Goal: Task Accomplishment & Management: Manage account settings

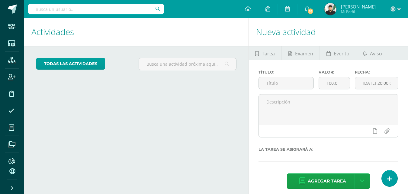
click at [85, 11] on input "text" at bounding box center [96, 9] width 136 height 10
type input "pamela"
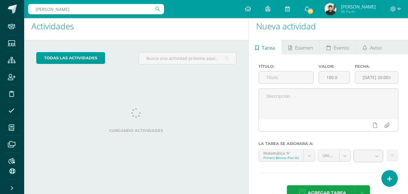
click at [85, 11] on input "pamela" at bounding box center [96, 9] width 136 height 10
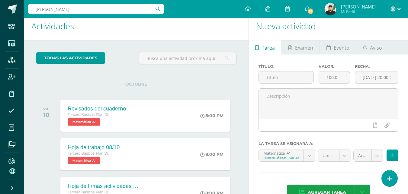
scroll to position [0, 0]
type input "pamela nattaly"
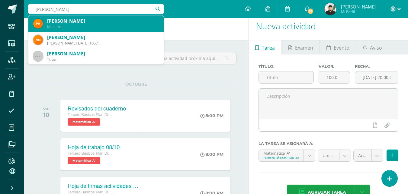
click at [82, 23] on div "Pamela Nattaly Franco Osorio" at bounding box center [103, 21] width 112 height 6
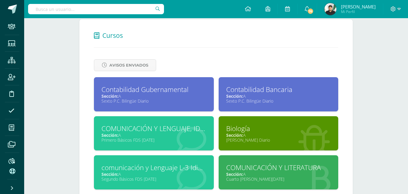
scroll to position [242, 0]
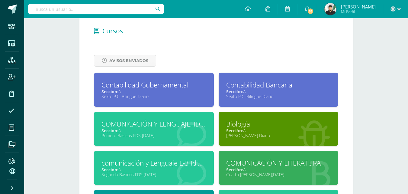
click at [245, 125] on div "Biología" at bounding box center [278, 123] width 105 height 9
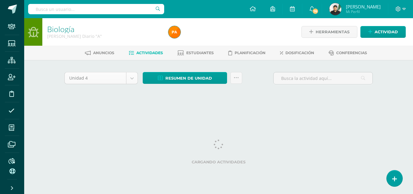
click at [133, 79] on body "Staff Estudiantes Estructura Inscripción Disciplina Asistencia Mis cursos Archi…" at bounding box center [206, 56] width 413 height 113
select select "Unidad 3"
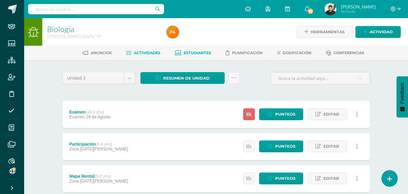
click at [198, 53] on span "Estudiantes" at bounding box center [197, 52] width 27 height 5
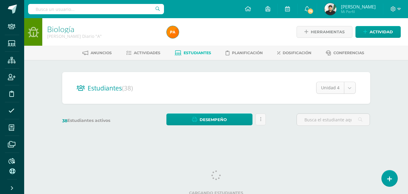
click at [351, 87] on body "Staff Estudiantes Estructura Inscripción Disciplina Asistencia Mis cursos Archi…" at bounding box center [204, 71] width 408 height 143
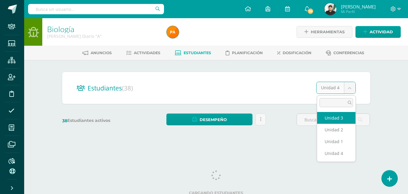
select select "/dashboard/teacher/section/2028/students/?unit=69888"
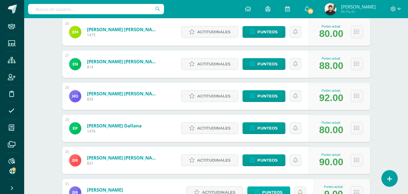
scroll to position [974, 0]
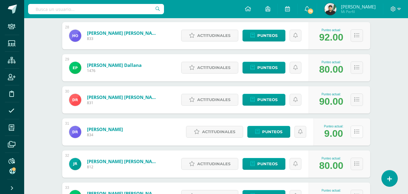
click at [356, 133] on icon at bounding box center [356, 131] width 5 height 5
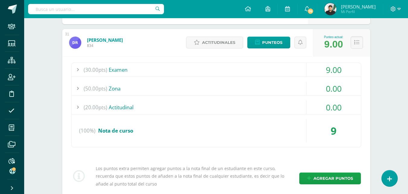
scroll to position [1064, 0]
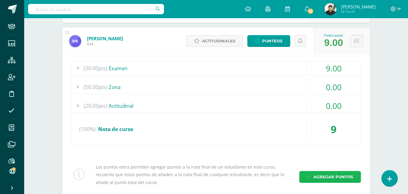
click at [327, 175] on span "Agregar puntos" at bounding box center [333, 176] width 40 height 11
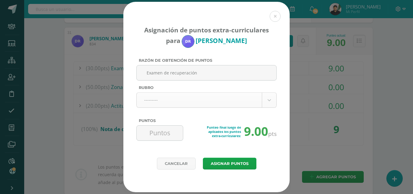
type input "Examen de recuperación"
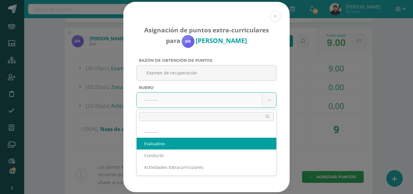
select select "1"
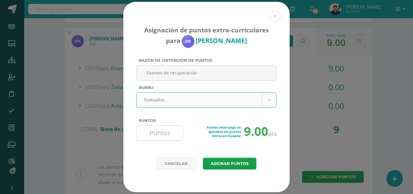
click at [163, 133] on input "Puntos" at bounding box center [159, 132] width 41 height 15
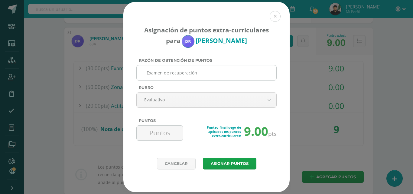
click at [197, 72] on input "Examen de recuperación" at bounding box center [206, 72] width 135 height 15
type input "Examen y trabajo de recuperación"
click at [168, 133] on input "Puntos" at bounding box center [159, 132] width 41 height 15
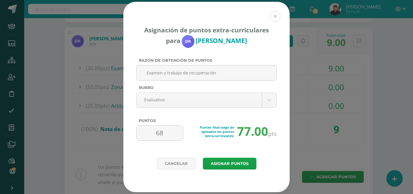
type input "68"
click at [275, 15] on button at bounding box center [274, 16] width 11 height 11
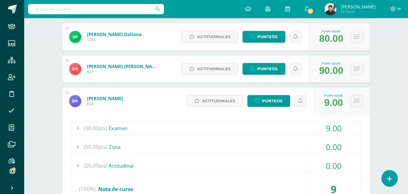
scroll to position [1004, 0]
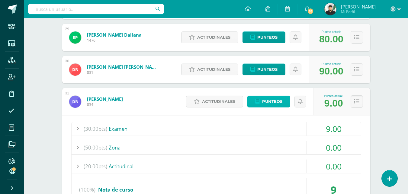
click at [272, 103] on span "Punteos" at bounding box center [272, 101] width 20 height 11
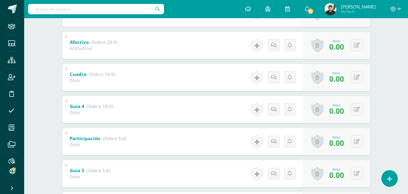
scroll to position [91, 0]
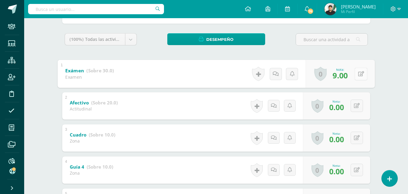
click at [360, 71] on button at bounding box center [361, 73] width 13 height 13
click at [343, 77] on icon at bounding box center [344, 75] width 5 height 5
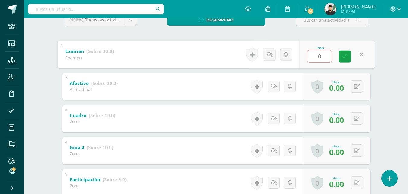
scroll to position [99, 0]
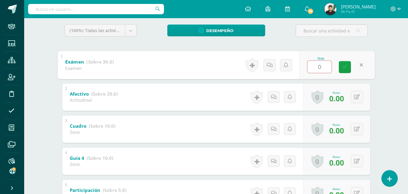
type input "0"
click at [361, 65] on link at bounding box center [361, 65] width 12 height 12
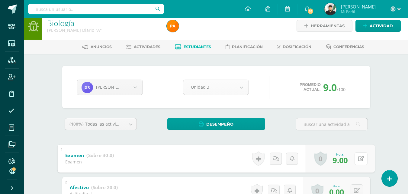
scroll to position [0, 0]
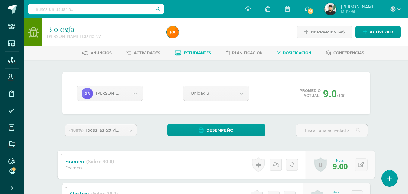
click at [294, 52] on span "Dosificación" at bounding box center [297, 52] width 29 height 5
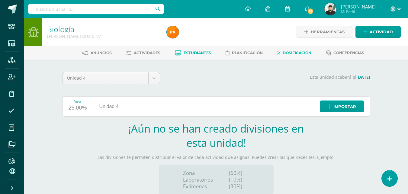
click at [201, 53] on span "Estudiantes" at bounding box center [197, 52] width 27 height 5
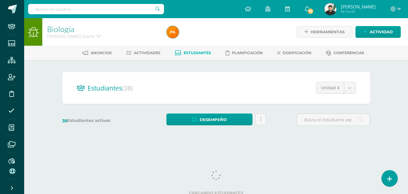
scroll to position [4, 0]
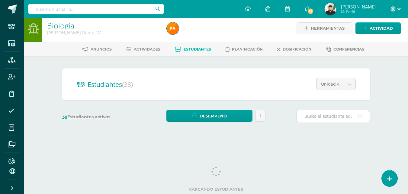
click at [318, 117] on input "text" at bounding box center [333, 116] width 73 height 12
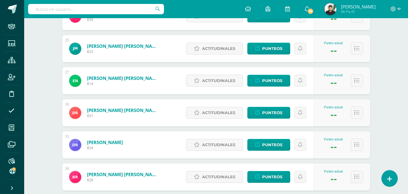
scroll to position [362, 0]
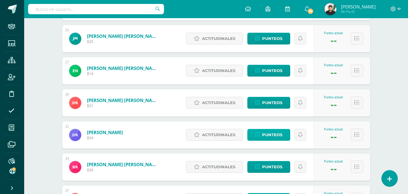
type input "ra"
click at [264, 137] on span "Punteos" at bounding box center [272, 134] width 20 height 11
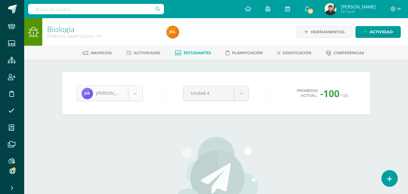
click at [110, 92] on body "Staff Estudiantes Estructura Inscripción Disciplina Asistencia Mis cursos Archi…" at bounding box center [204, 141] width 408 height 283
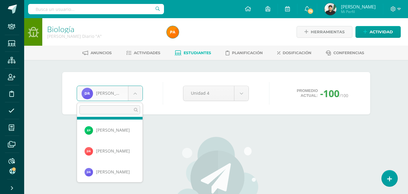
scroll to position [565, 0]
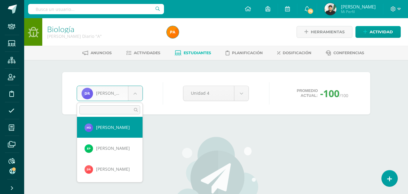
select select "8128"
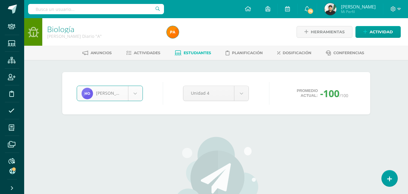
click at [120, 92] on body "Staff Estudiantes Estructura Inscripción Disciplina Asistencia Mis cursos Archi…" at bounding box center [204, 141] width 408 height 283
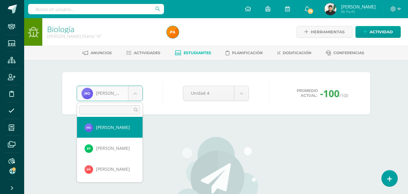
scroll to position [521, 0]
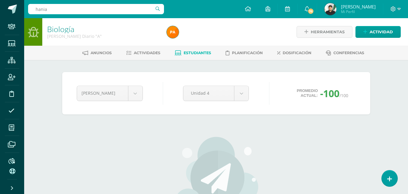
scroll to position [77, 0]
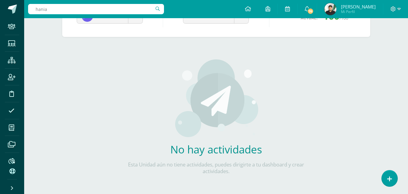
click at [109, 10] on input "hania" at bounding box center [96, 9] width 136 height 10
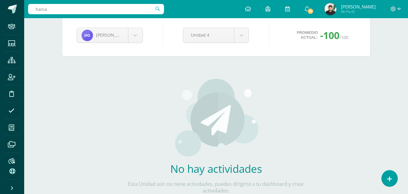
scroll to position [0, 0]
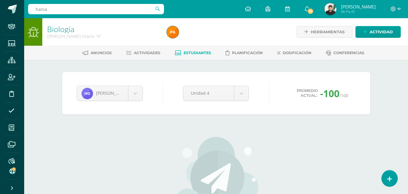
click at [85, 7] on input "hania" at bounding box center [96, 9] width 136 height 10
click at [66, 11] on input "[PERSON_NAME]" at bounding box center [96, 9] width 136 height 10
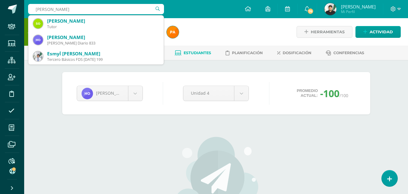
type input "[PERSON_NAME]"
